Goal: Information Seeking & Learning: Learn about a topic

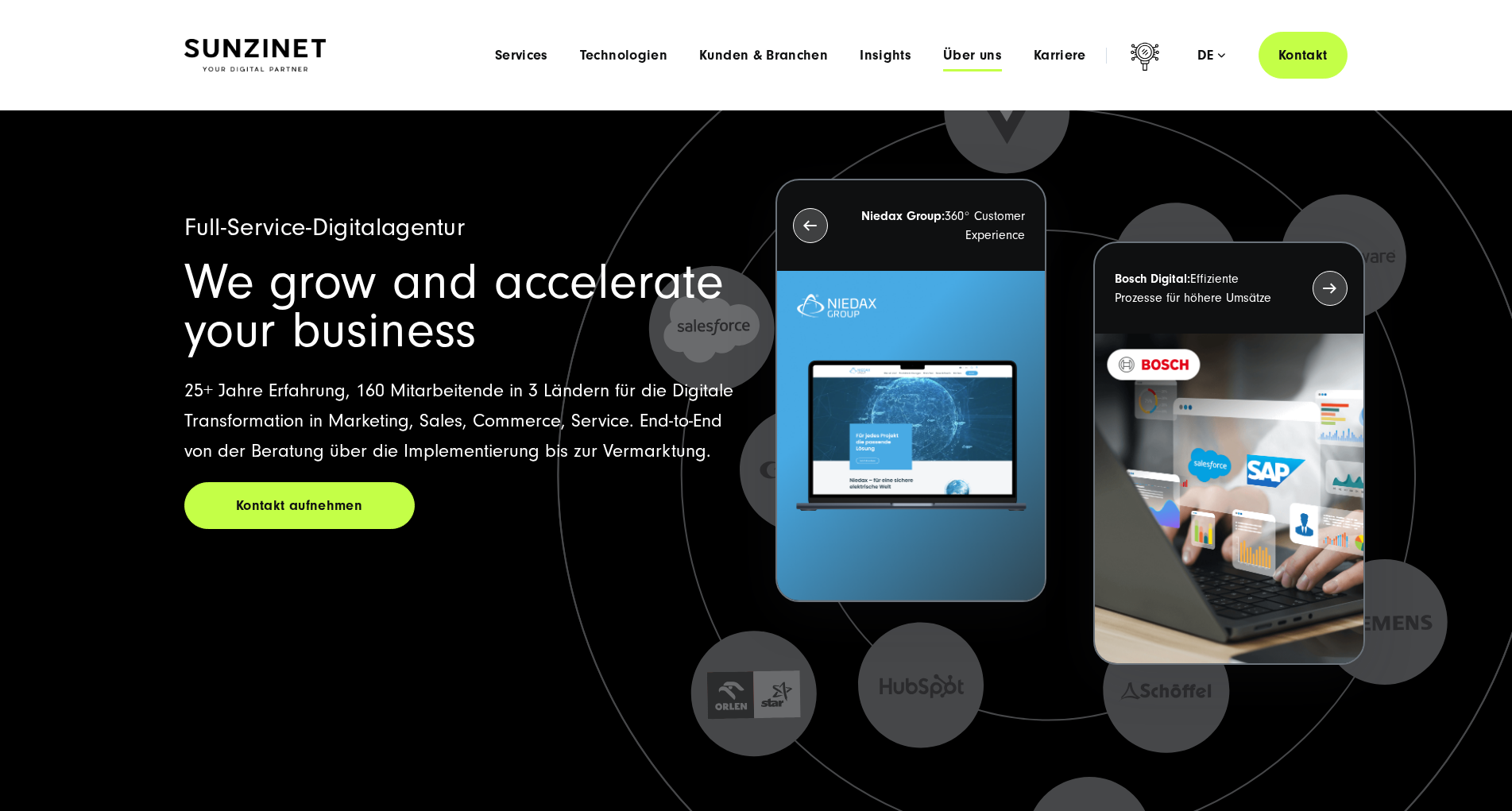
click at [947, 56] on span "Über uns" at bounding box center [972, 55] width 58 height 16
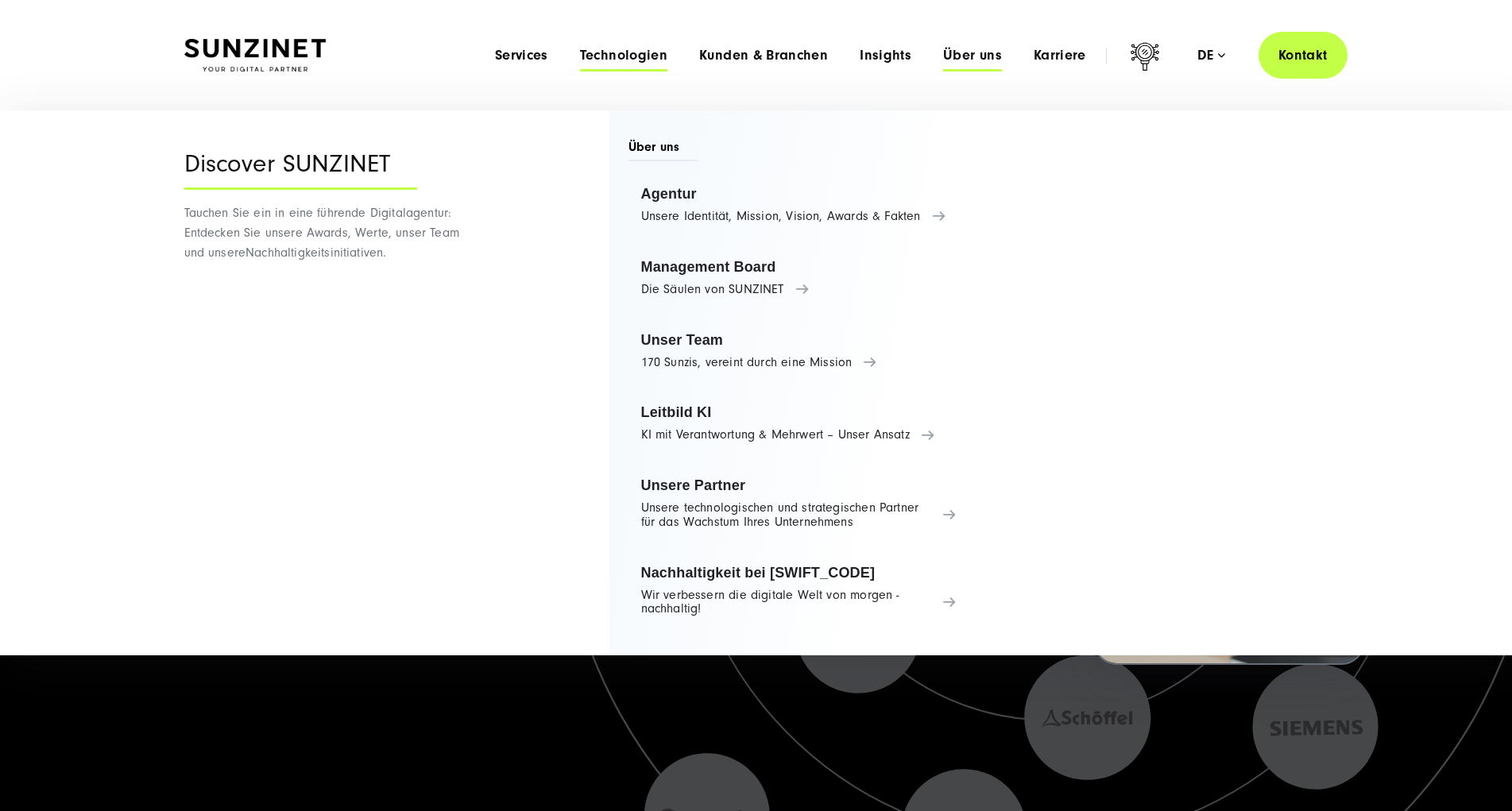
click at [580, 58] on span "Technologien" at bounding box center [623, 55] width 87 height 16
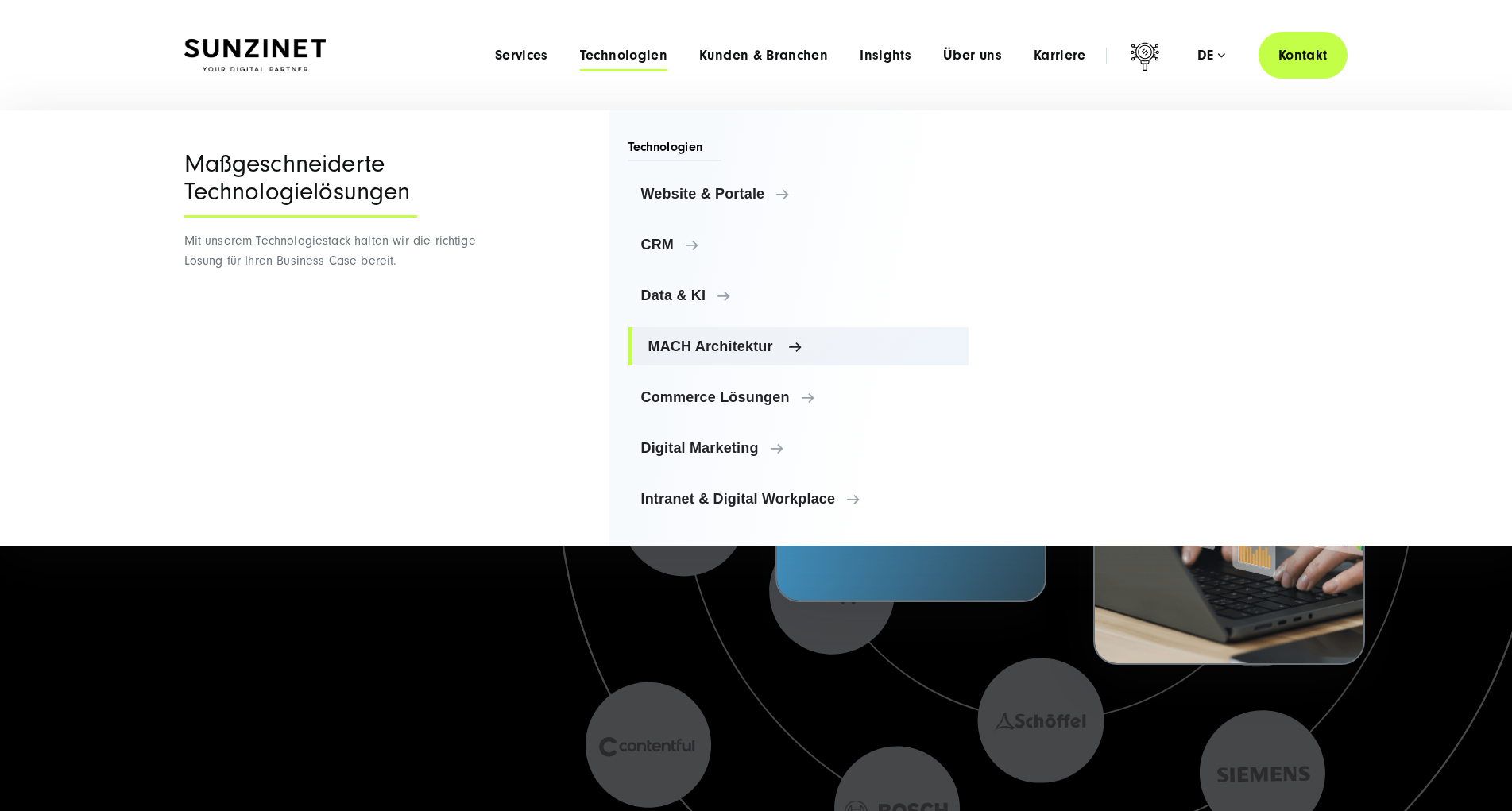
click at [725, 341] on span "MACH Architektur" at bounding box center [803, 346] width 308 height 16
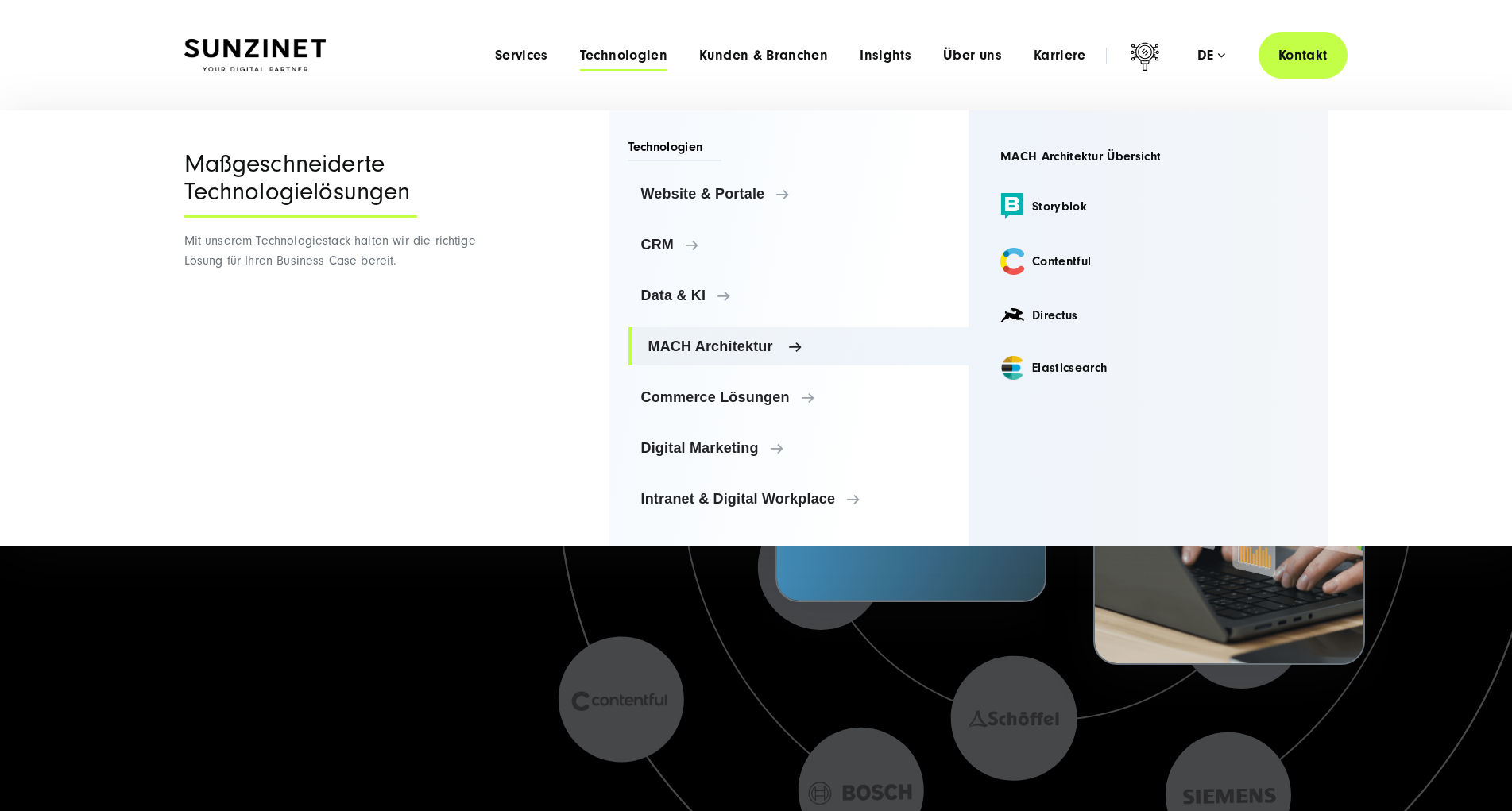
click at [700, 344] on span "MACH Architektur" at bounding box center [803, 346] width 308 height 16
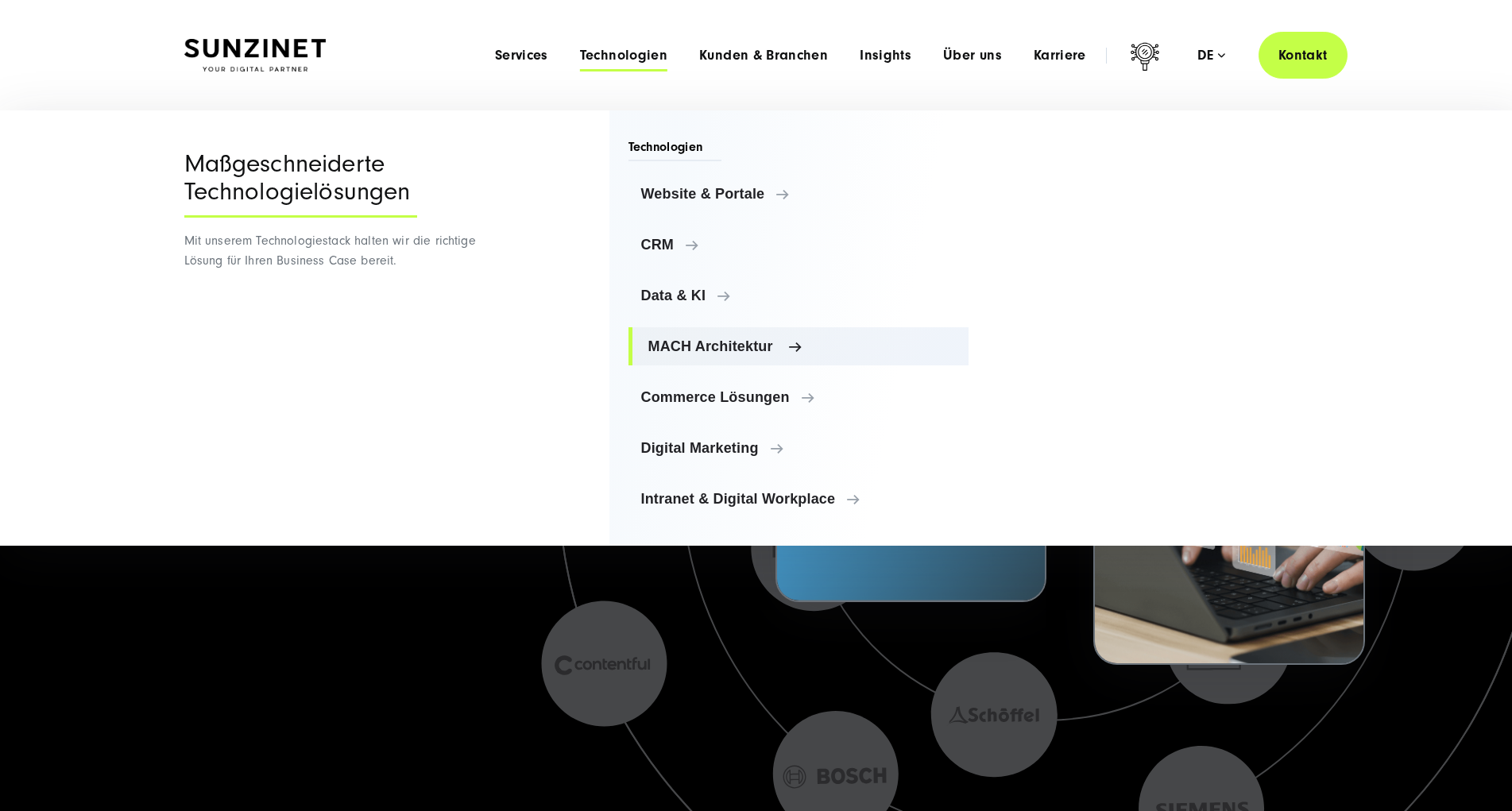
click at [703, 341] on span "MACH Architektur" at bounding box center [803, 346] width 308 height 16
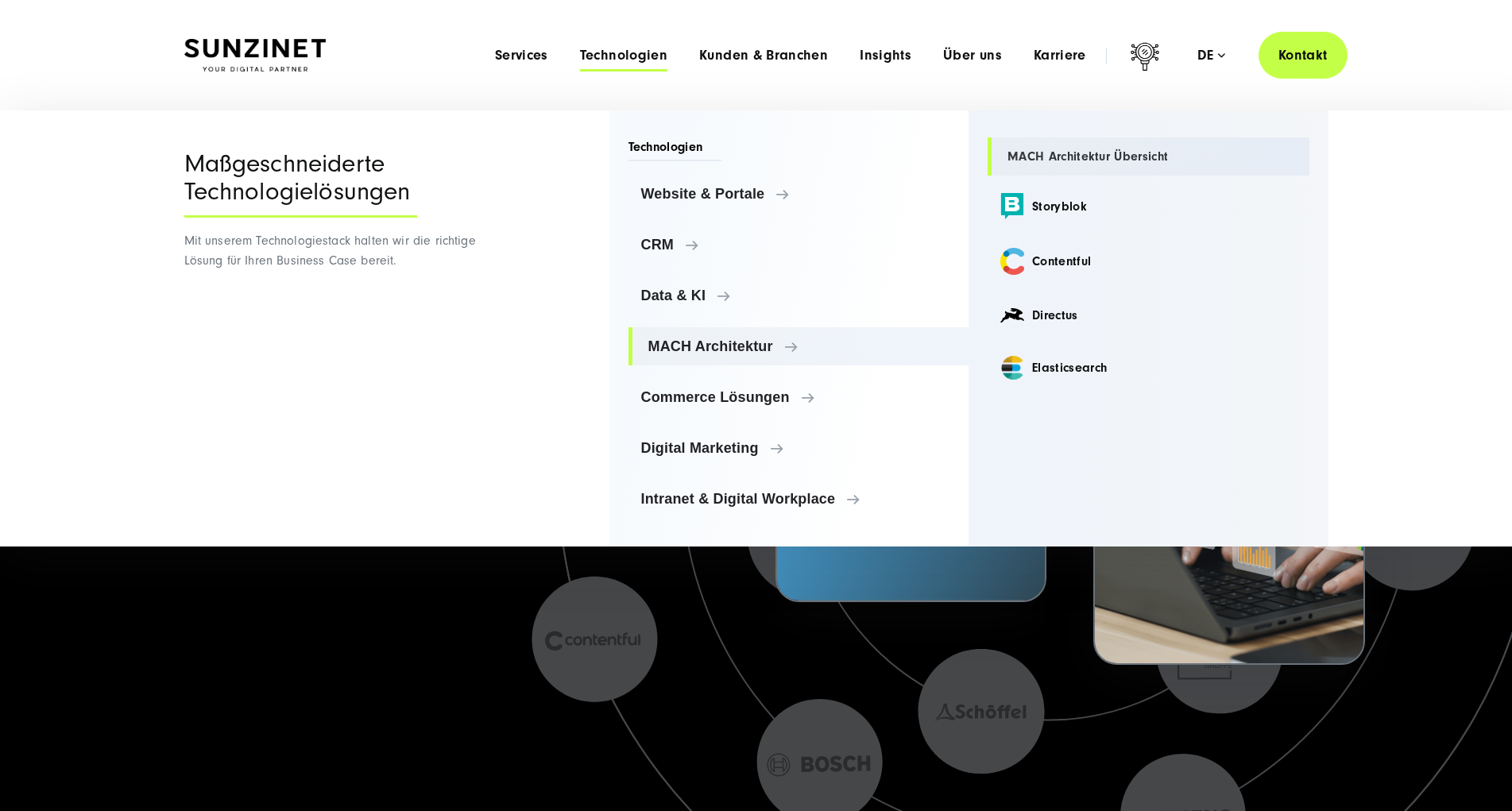
click at [1054, 155] on link "MACH Architektur Übersicht" at bounding box center [1148, 156] width 322 height 38
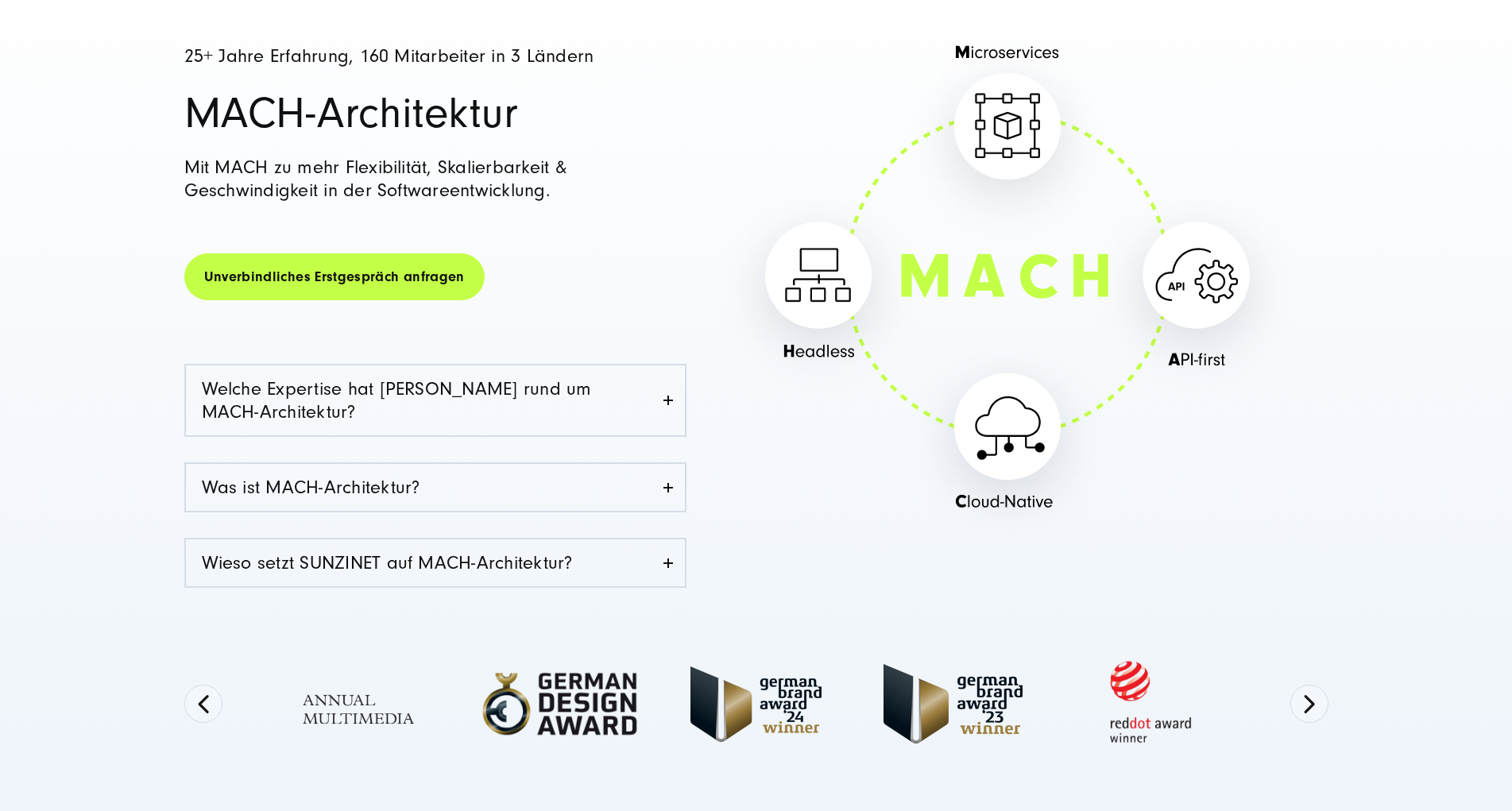
scroll to position [324, 0]
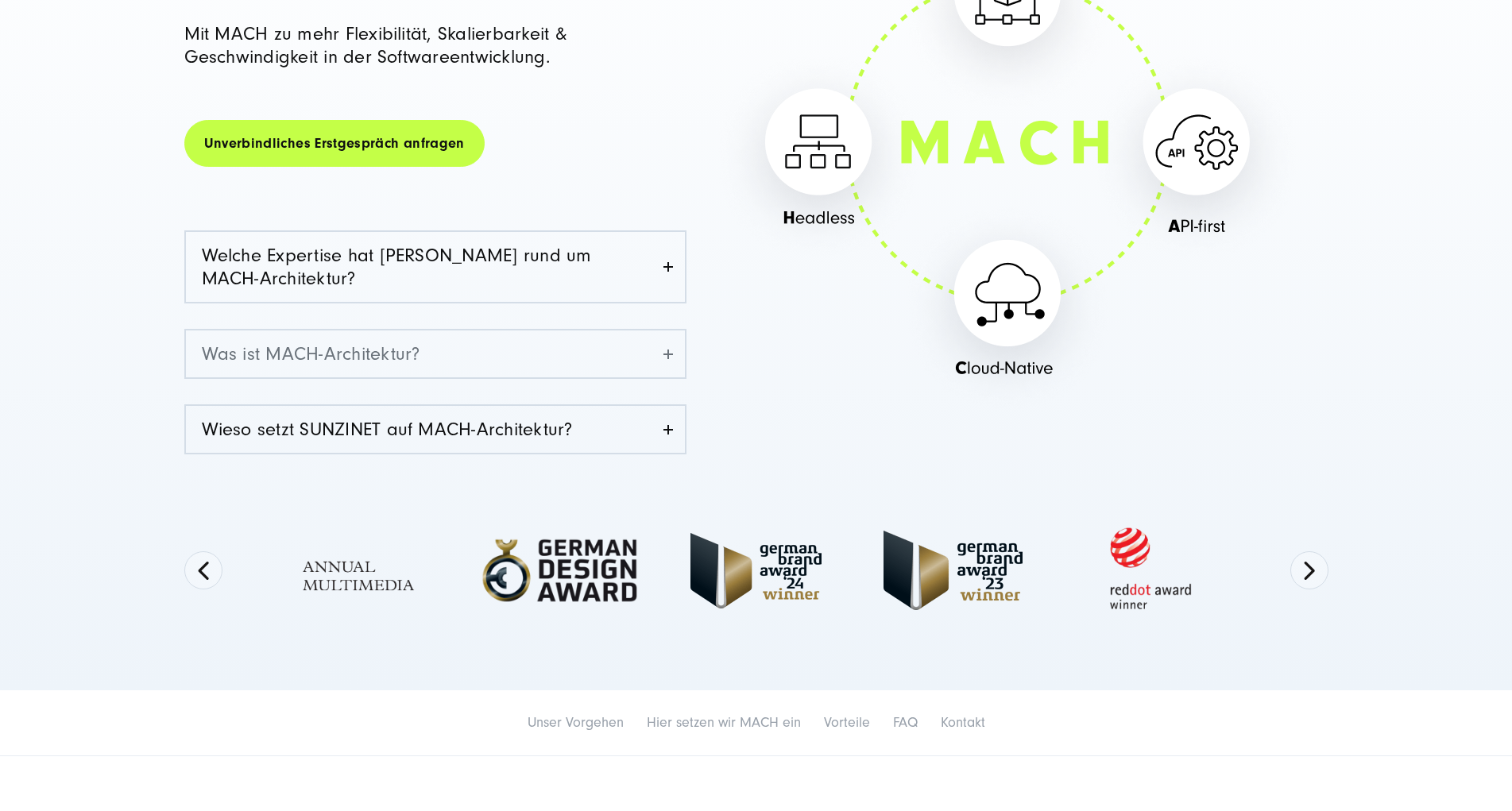
click at [542, 359] on link "Was ist MACH-Architektur?" at bounding box center [435, 353] width 499 height 47
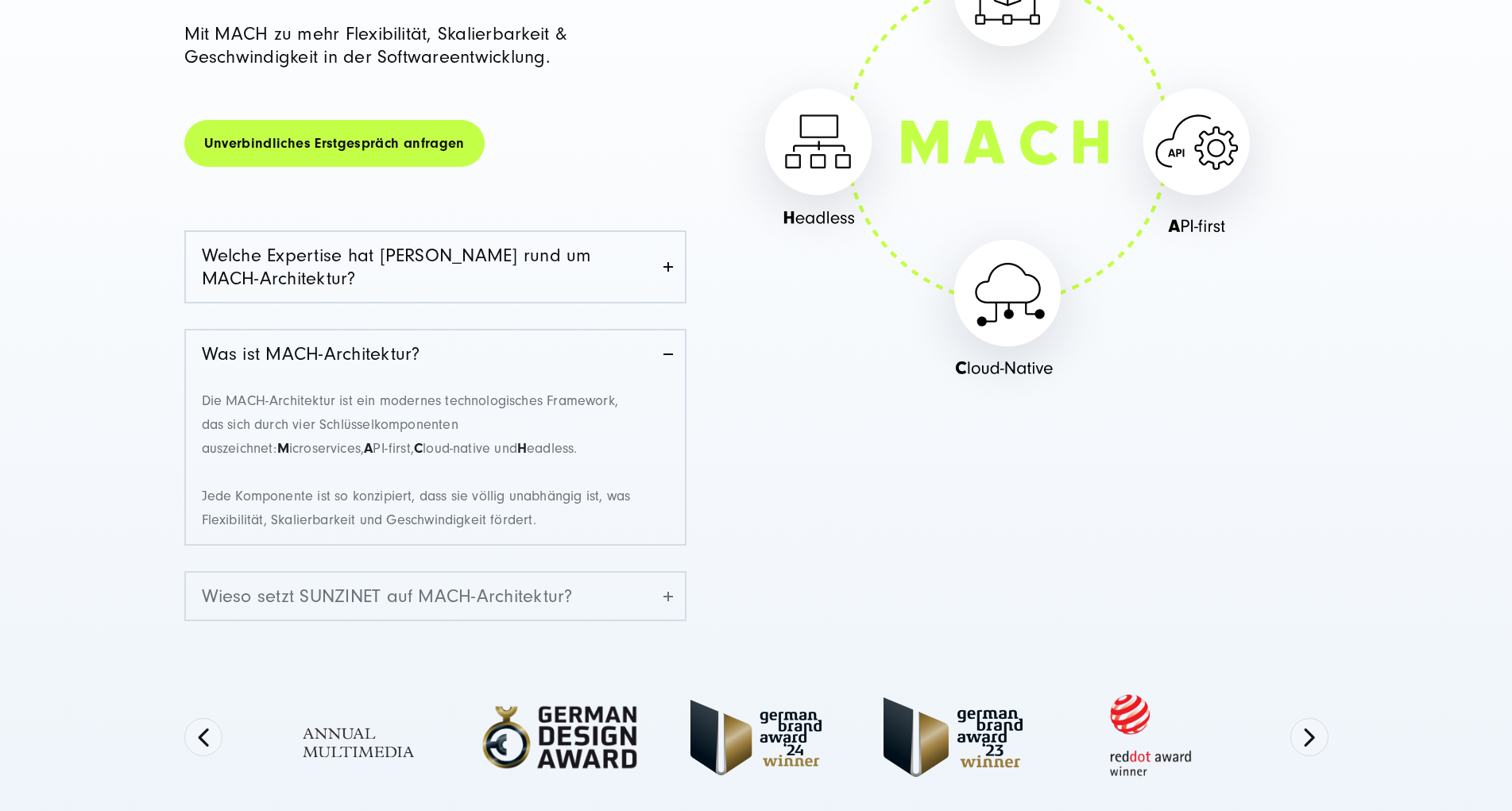
click at [560, 598] on link "Wieso setzt SUNZINET auf MACH-Architektur?" at bounding box center [435, 596] width 499 height 47
